Goal: Information Seeking & Learning: Learn about a topic

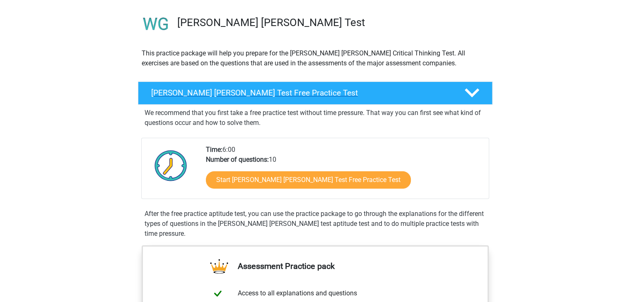
scroll to position [56, 0]
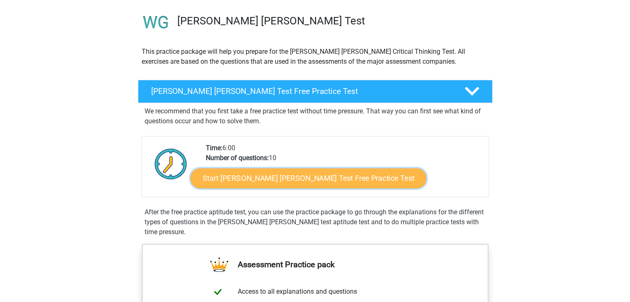
click at [273, 177] on link "Start Watson Glaser Test Free Practice Test" at bounding box center [309, 179] width 236 height 20
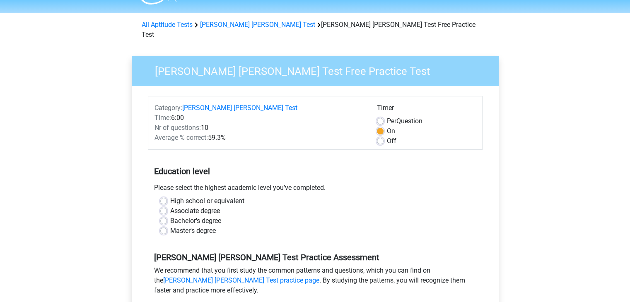
scroll to position [23, 0]
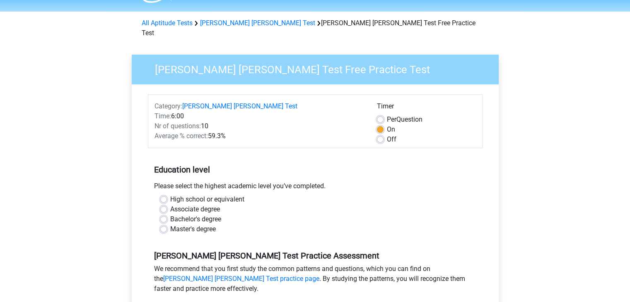
click at [170, 215] on label "Bachelor's degree" at bounding box center [195, 220] width 51 height 10
click at [162, 215] on input "Bachelor's degree" at bounding box center [163, 219] width 7 height 8
radio input "true"
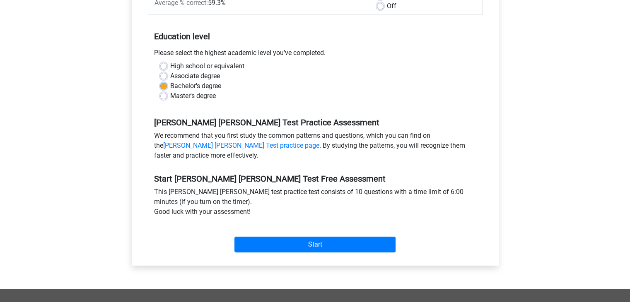
scroll to position [157, 0]
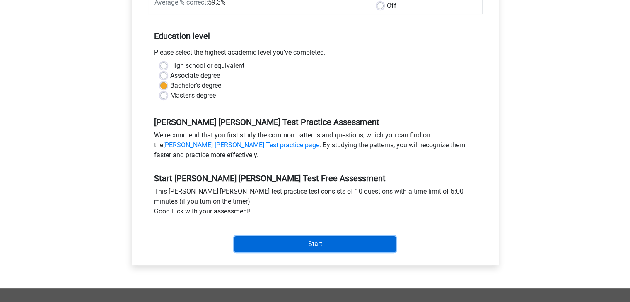
click at [309, 237] on input "Start" at bounding box center [315, 245] width 161 height 16
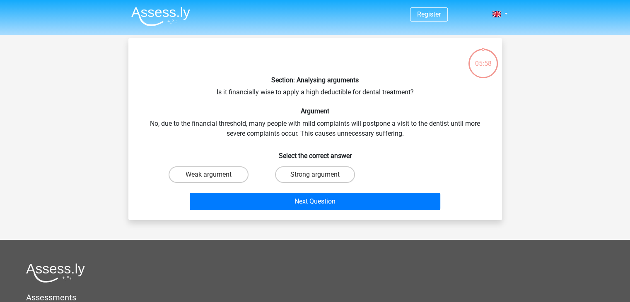
click at [269, 100] on div "Section: Analysing arguments Is it financially wise to apply a high deductible …" at bounding box center [315, 129] width 367 height 169
click at [213, 175] on input "Weak argument" at bounding box center [210, 177] width 5 height 5
radio input "true"
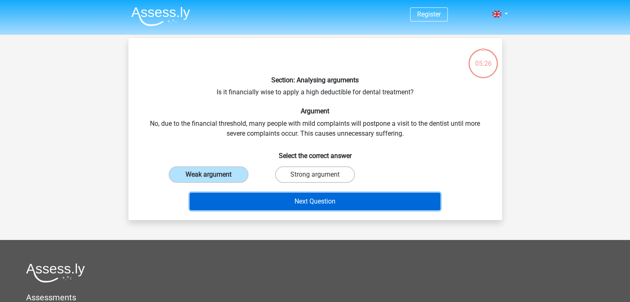
click at [303, 202] on button "Next Question" at bounding box center [315, 201] width 251 height 17
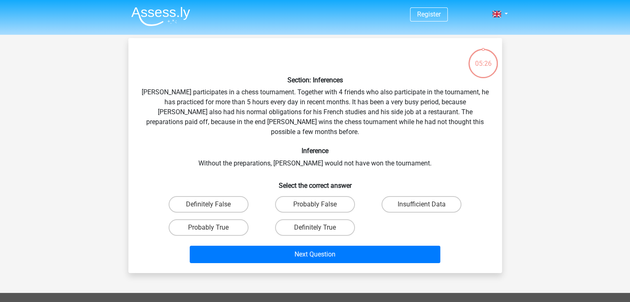
scroll to position [38, 0]
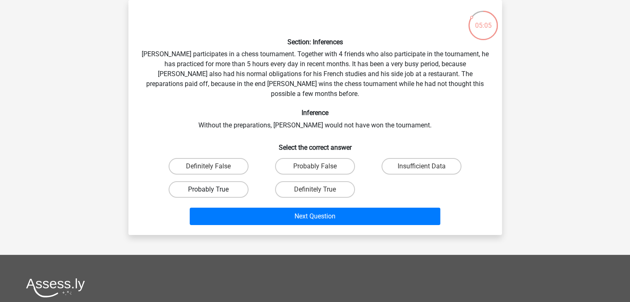
click at [218, 181] on label "Probably True" at bounding box center [209, 189] width 80 height 17
click at [214, 190] on input "Probably True" at bounding box center [210, 192] width 5 height 5
radio input "true"
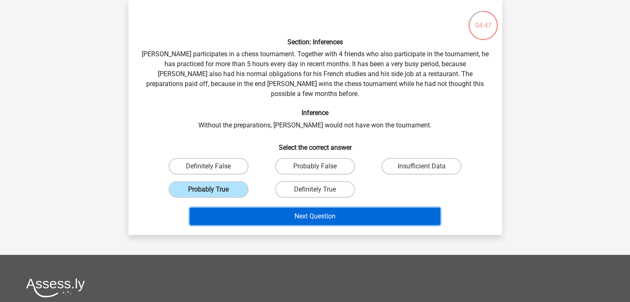
click at [309, 208] on button "Next Question" at bounding box center [315, 216] width 251 height 17
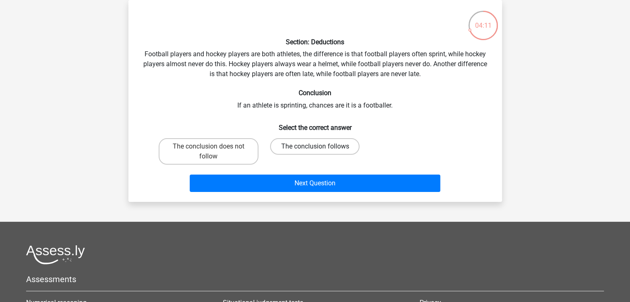
click at [314, 148] on label "The conclusion follows" at bounding box center [314, 146] width 89 height 17
click at [315, 148] on input "The conclusion follows" at bounding box center [317, 149] width 5 height 5
radio input "true"
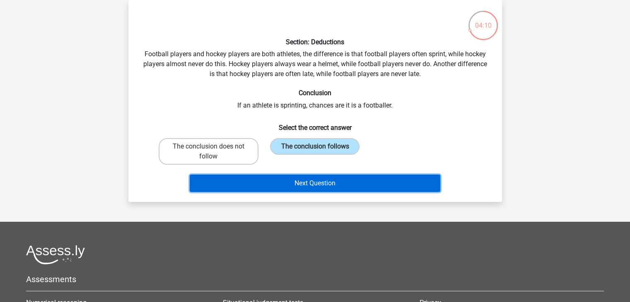
click at [322, 180] on button "Next Question" at bounding box center [315, 183] width 251 height 17
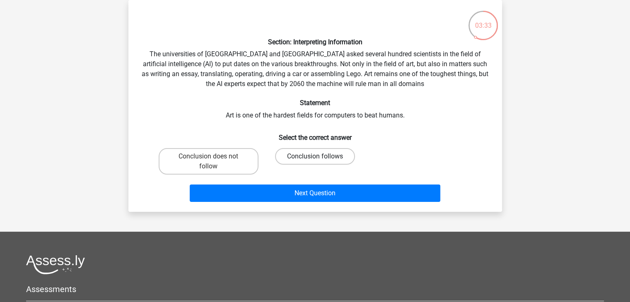
click at [307, 154] on label "Conclusion follows" at bounding box center [315, 156] width 80 height 17
click at [315, 157] on input "Conclusion follows" at bounding box center [317, 159] width 5 height 5
radio input "true"
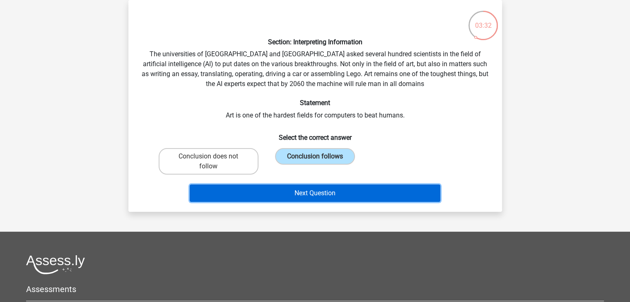
click at [319, 192] on button "Next Question" at bounding box center [315, 193] width 251 height 17
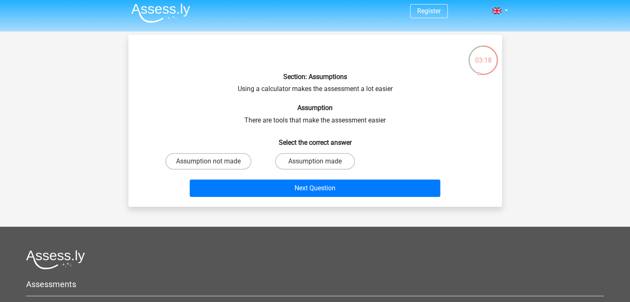
scroll to position [0, 0]
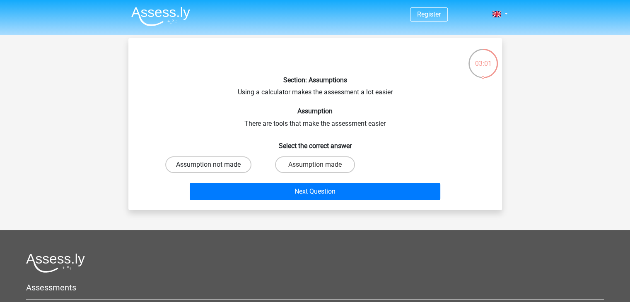
click at [217, 161] on label "Assumption not made" at bounding box center [208, 165] width 86 height 17
click at [214, 165] on input "Assumption not made" at bounding box center [210, 167] width 5 height 5
radio input "true"
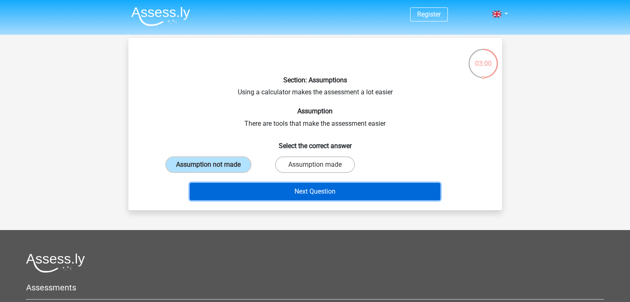
click at [307, 190] on button "Next Question" at bounding box center [315, 191] width 251 height 17
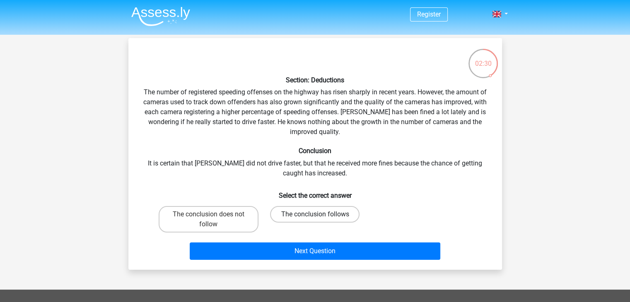
click at [301, 212] on label "The conclusion follows" at bounding box center [314, 214] width 89 height 17
click at [315, 215] on input "The conclusion follows" at bounding box center [317, 217] width 5 height 5
radio input "true"
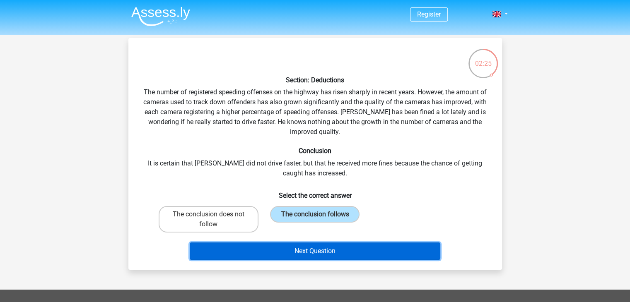
click at [319, 245] on button "Next Question" at bounding box center [315, 251] width 251 height 17
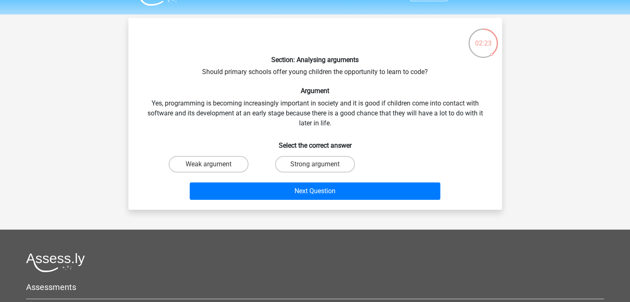
scroll to position [20, 0]
click at [322, 163] on label "Strong argument" at bounding box center [315, 165] width 80 height 17
click at [320, 165] on input "Strong argument" at bounding box center [317, 167] width 5 height 5
radio input "true"
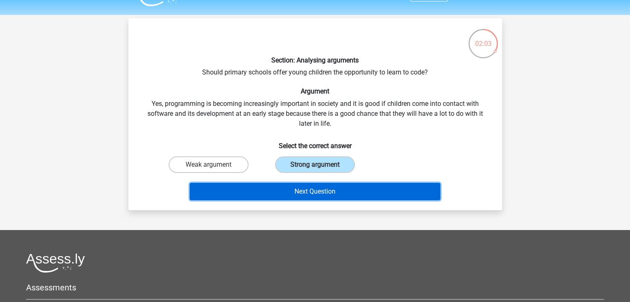
click at [312, 192] on button "Next Question" at bounding box center [315, 191] width 251 height 17
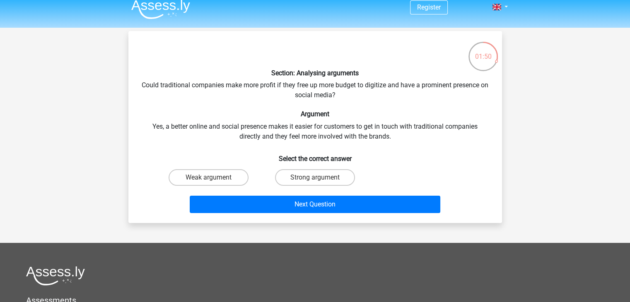
scroll to position [4, 0]
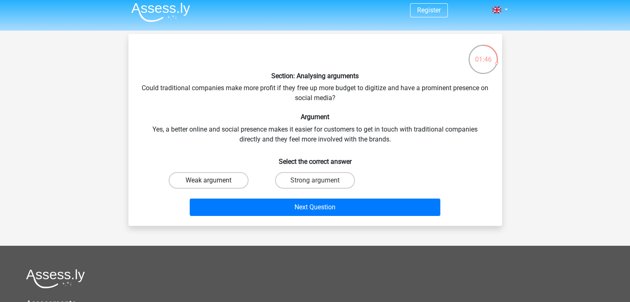
click at [216, 181] on label "Weak argument" at bounding box center [209, 180] width 80 height 17
click at [214, 181] on input "Weak argument" at bounding box center [210, 183] width 5 height 5
radio input "true"
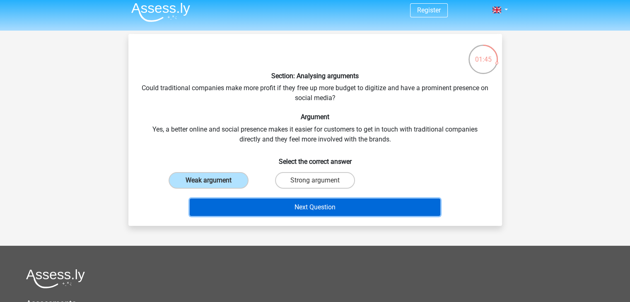
click at [314, 205] on button "Next Question" at bounding box center [315, 207] width 251 height 17
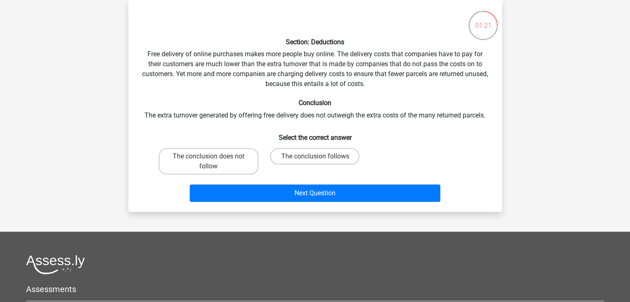
scroll to position [0, 0]
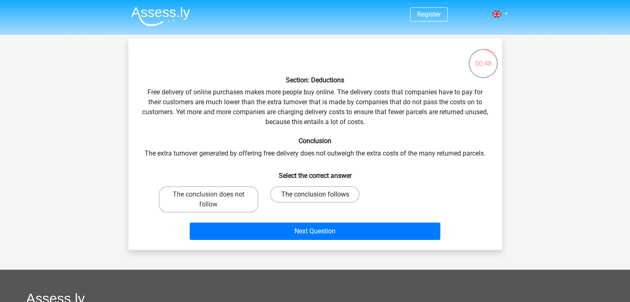
click at [305, 193] on label "The conclusion follows" at bounding box center [314, 194] width 89 height 17
click at [315, 195] on input "The conclusion follows" at bounding box center [317, 197] width 5 height 5
radio input "true"
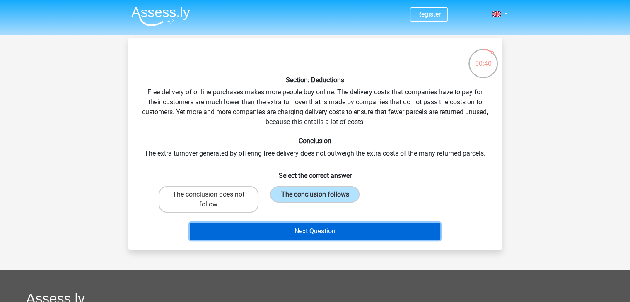
click at [319, 233] on button "Next Question" at bounding box center [315, 231] width 251 height 17
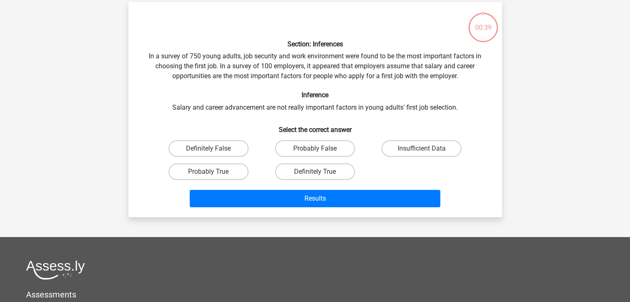
scroll to position [38, 0]
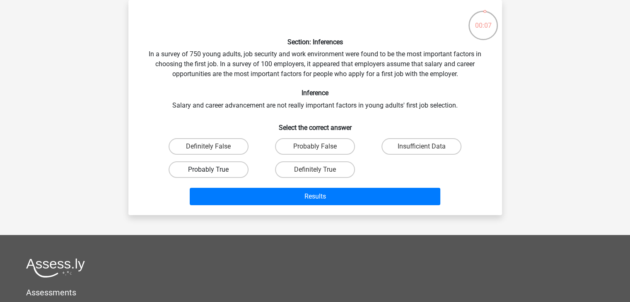
click at [222, 163] on label "Probably True" at bounding box center [209, 170] width 80 height 17
click at [214, 170] on input "Probably True" at bounding box center [210, 172] width 5 height 5
radio input "true"
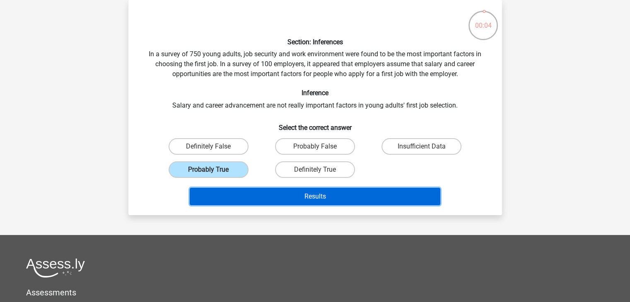
click at [316, 193] on button "Results" at bounding box center [315, 196] width 251 height 17
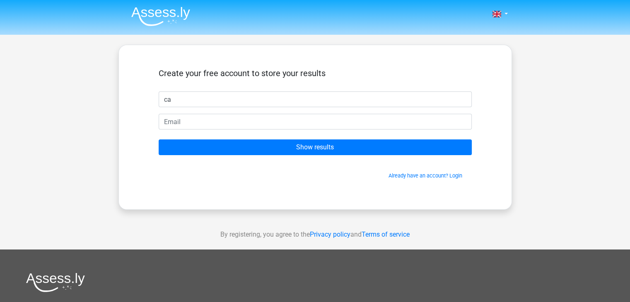
type input "[PERSON_NAME]"
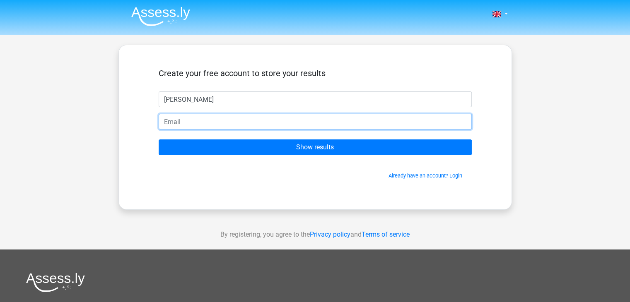
click at [186, 121] on input "email" at bounding box center [315, 122] width 313 height 16
type input "cameronhill1594@gmail.com"
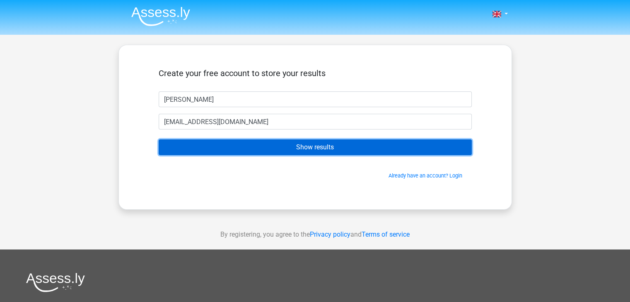
click at [326, 151] on input "Show results" at bounding box center [315, 148] width 313 height 16
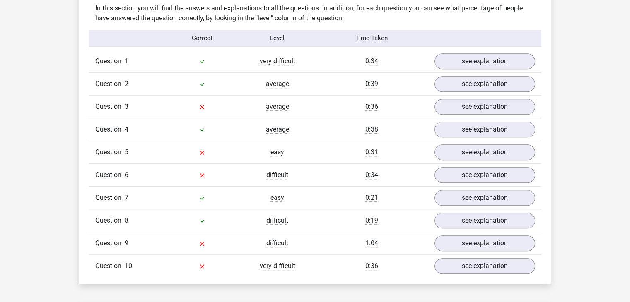
scroll to position [653, 0]
click at [473, 101] on link "see explanation" at bounding box center [485, 106] width 116 height 18
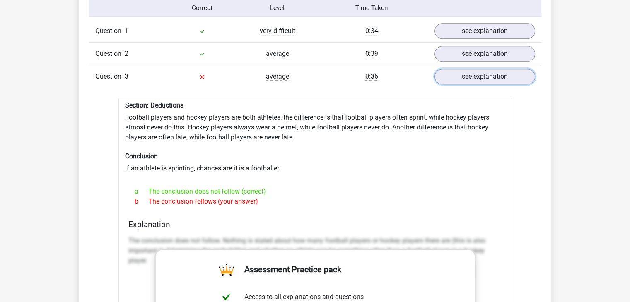
scroll to position [681, 0]
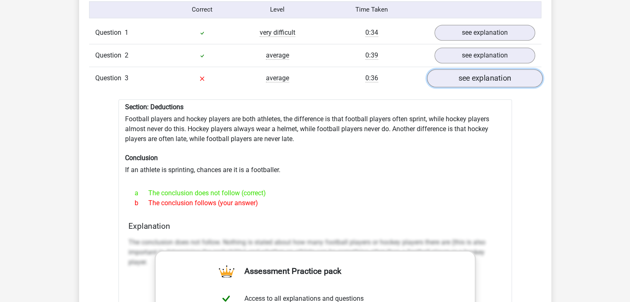
click at [502, 73] on link "see explanation" at bounding box center [485, 78] width 116 height 18
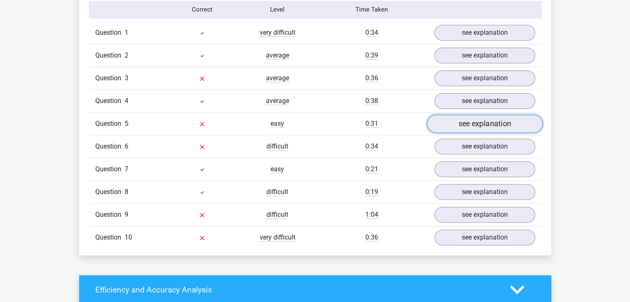
click at [481, 122] on link "see explanation" at bounding box center [485, 124] width 116 height 18
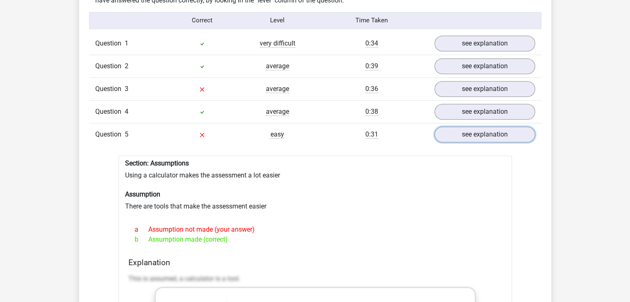
scroll to position [670, 0]
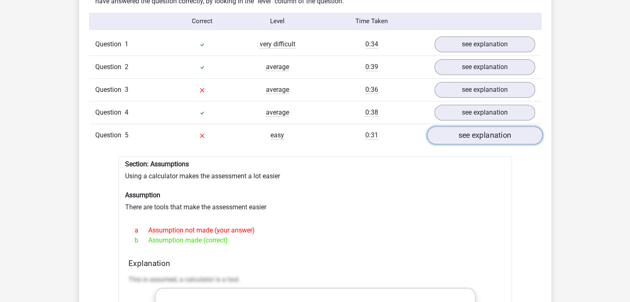
click at [459, 133] on link "see explanation" at bounding box center [485, 135] width 116 height 18
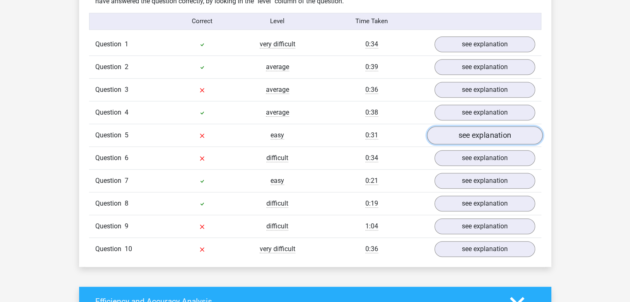
click at [459, 133] on link "see explanation" at bounding box center [485, 135] width 116 height 18
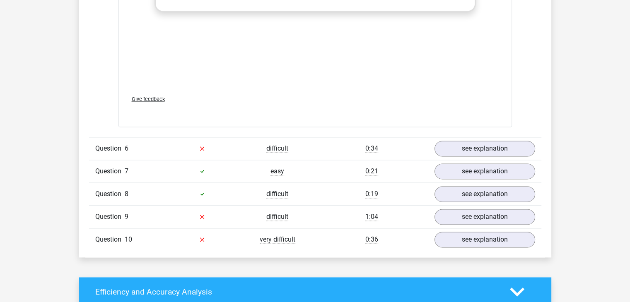
scroll to position [1069, 0]
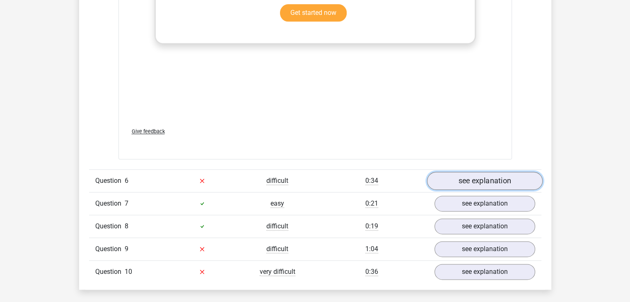
click at [471, 178] on link "see explanation" at bounding box center [485, 181] width 116 height 18
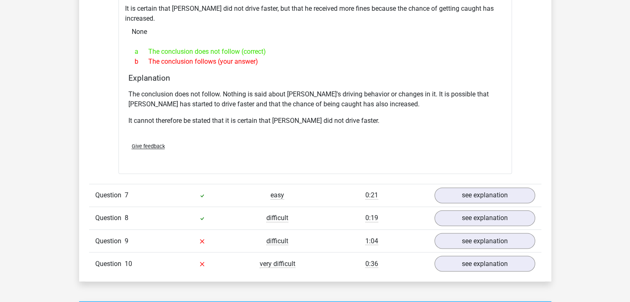
scroll to position [1375, 0]
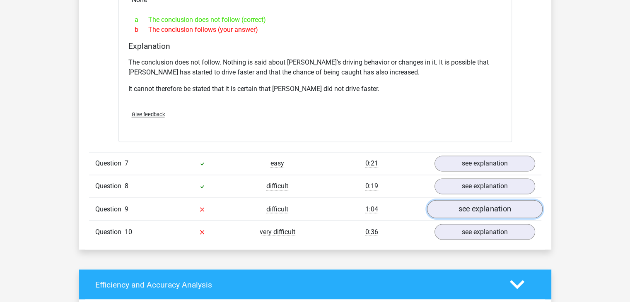
click at [466, 200] on link "see explanation" at bounding box center [485, 209] width 116 height 18
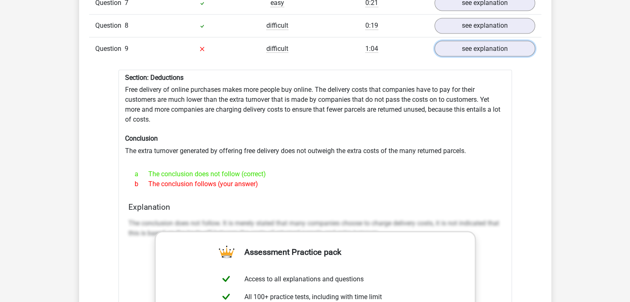
scroll to position [1536, 0]
